Goal: Information Seeking & Learning: Learn about a topic

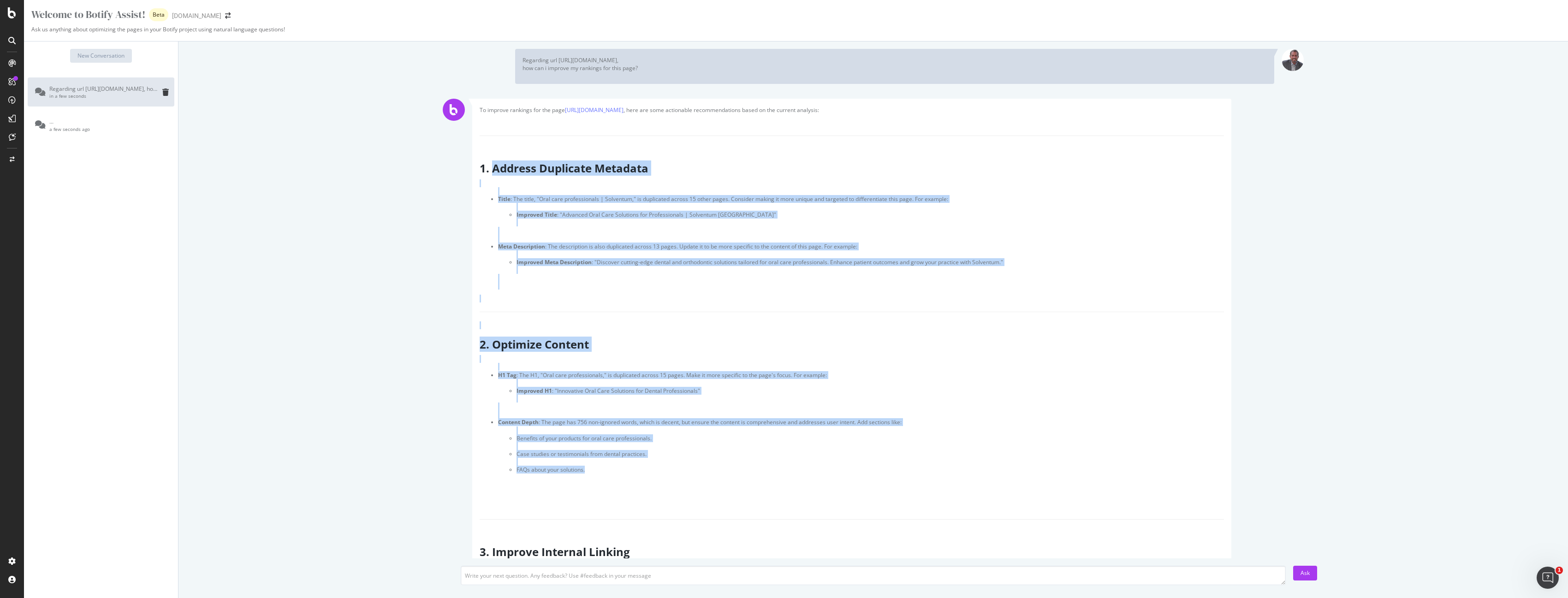
drag, startPoint x: 494, startPoint y: 169, endPoint x: 667, endPoint y: 471, distance: 348.0
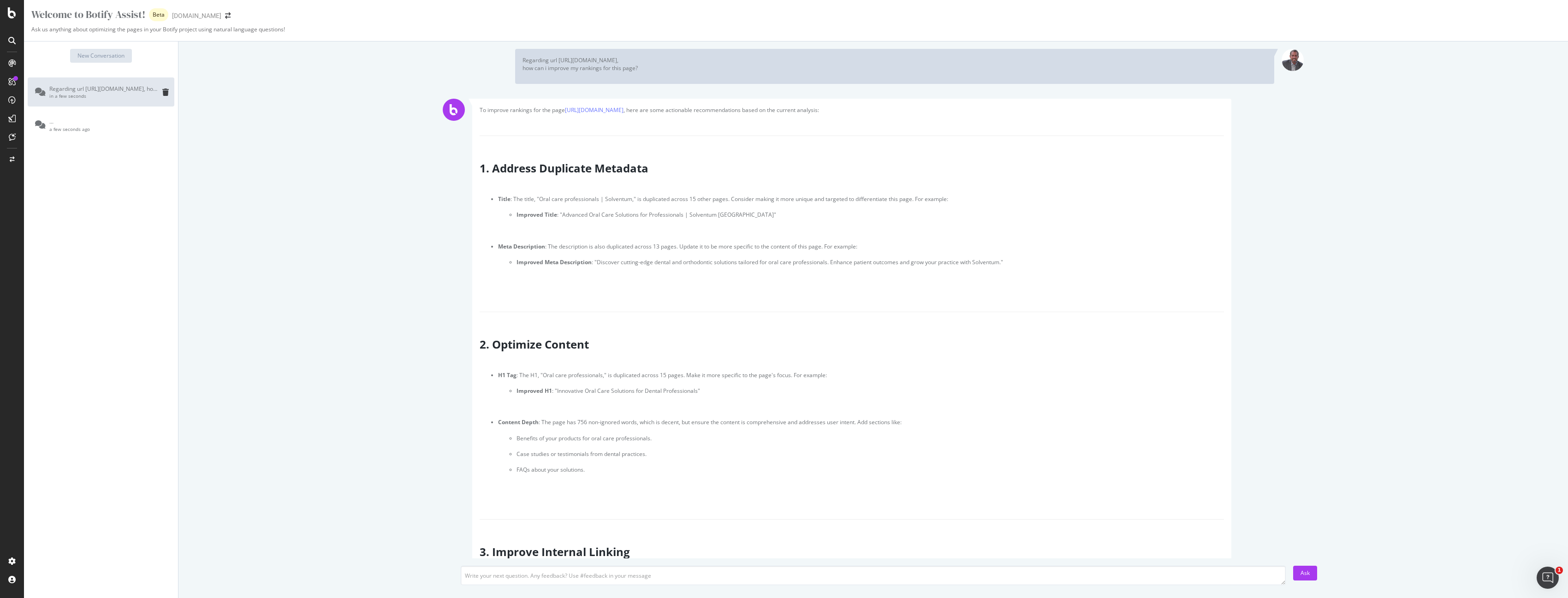
click at [657, 488] on li "Content Depth : The page has 756 non-ignored words, which is decent, but ensure…" at bounding box center [861, 454] width 726 height 71
drag, startPoint x: 494, startPoint y: 168, endPoint x: 480, endPoint y: 130, distance: 40.5
drag, startPoint x: 504, startPoint y: 174, endPoint x: 491, endPoint y: 140, distance: 36.4
